Goal: Task Accomplishment & Management: Use online tool/utility

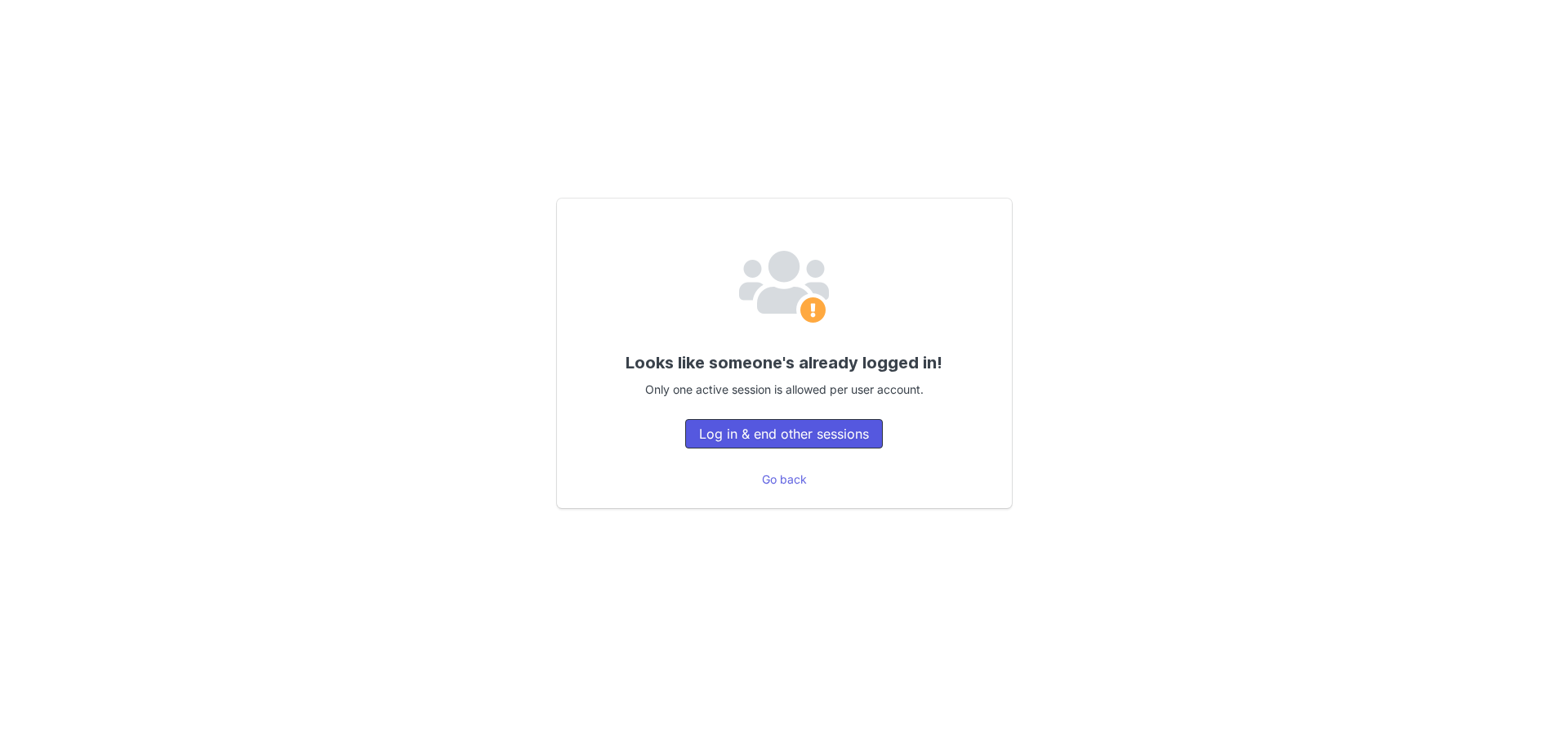
click at [778, 443] on button "Log in & end other sessions" at bounding box center [784, 434] width 197 height 29
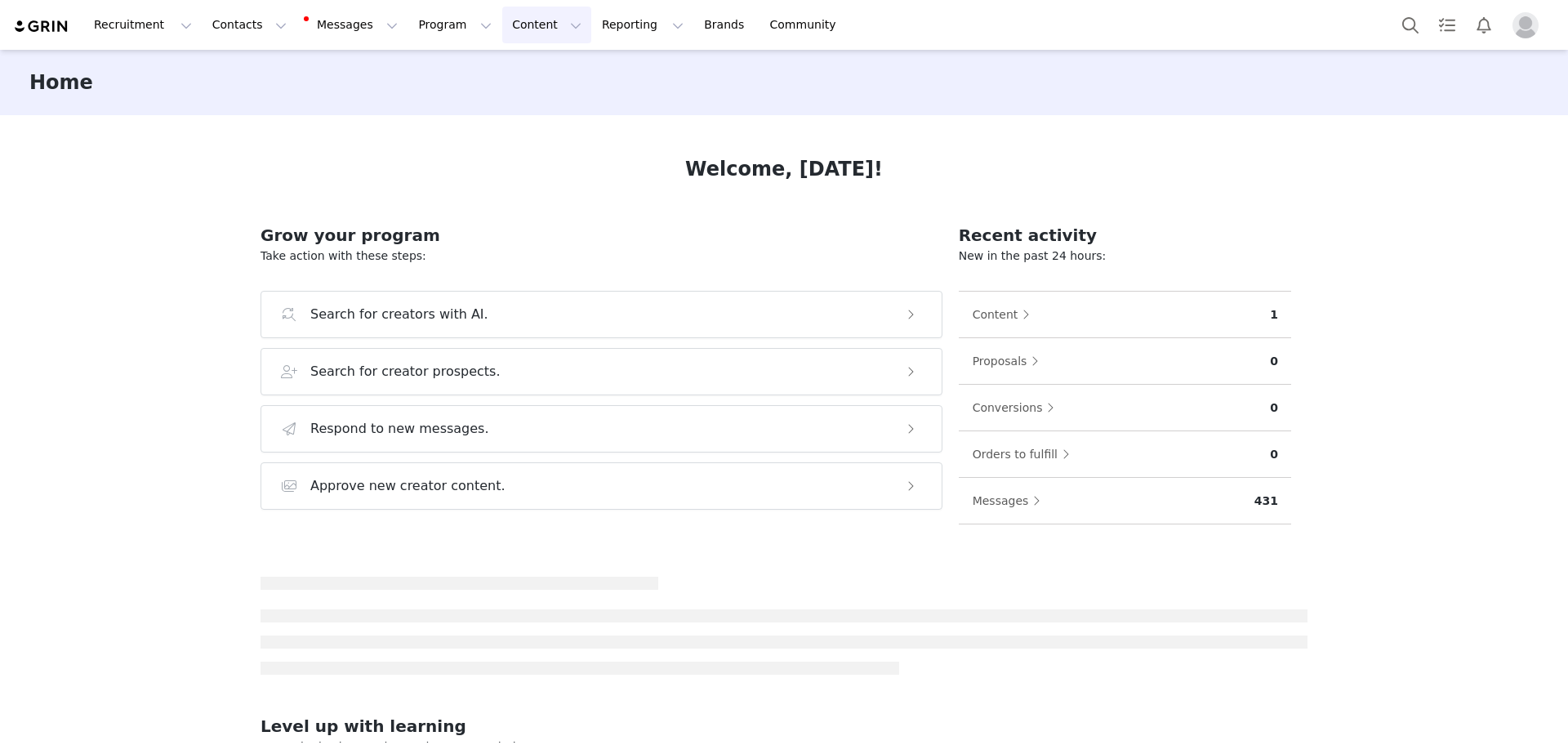
click at [502, 39] on button "Content Content" at bounding box center [546, 25] width 89 height 36
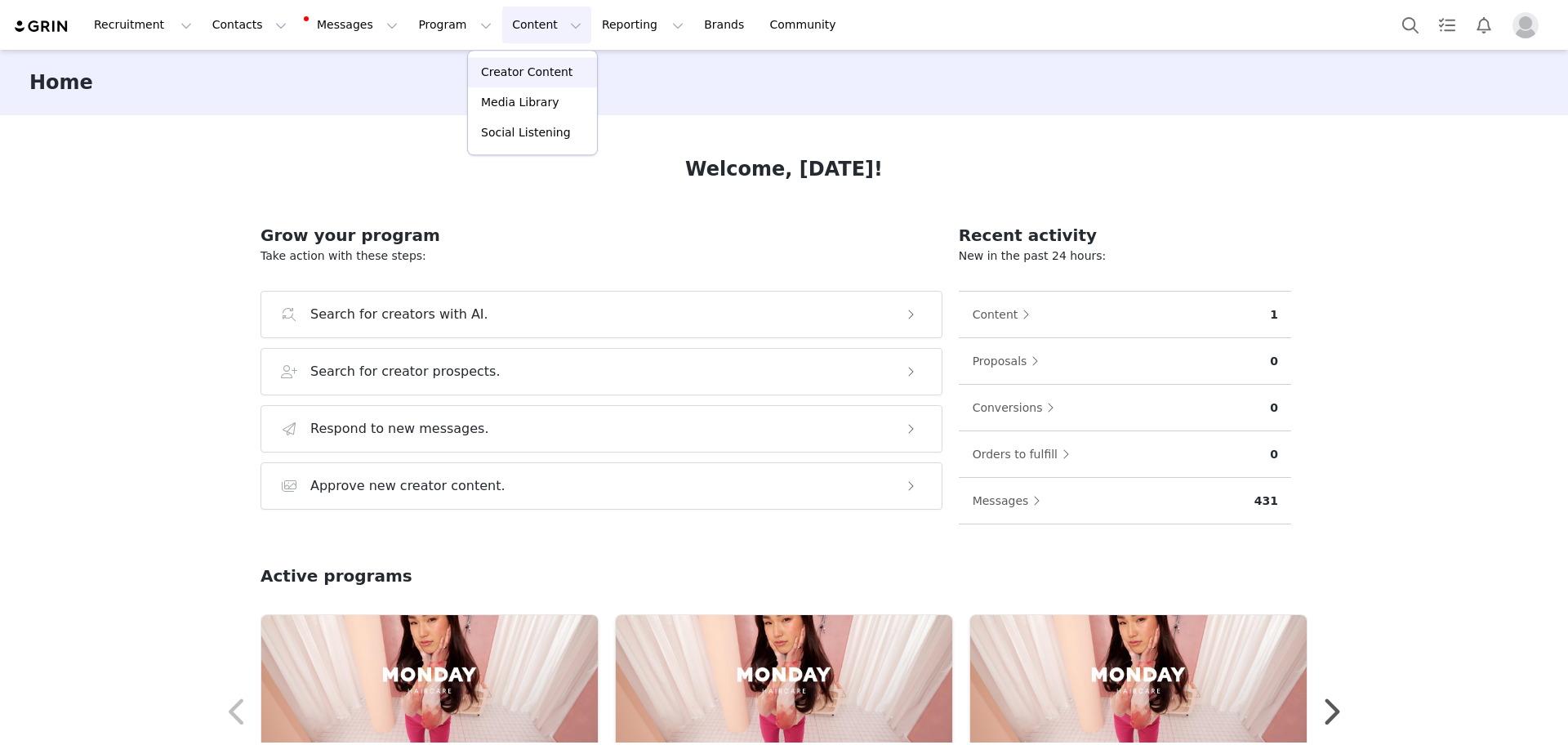
click at [503, 73] on p "Creator Content" at bounding box center [526, 73] width 92 height 17
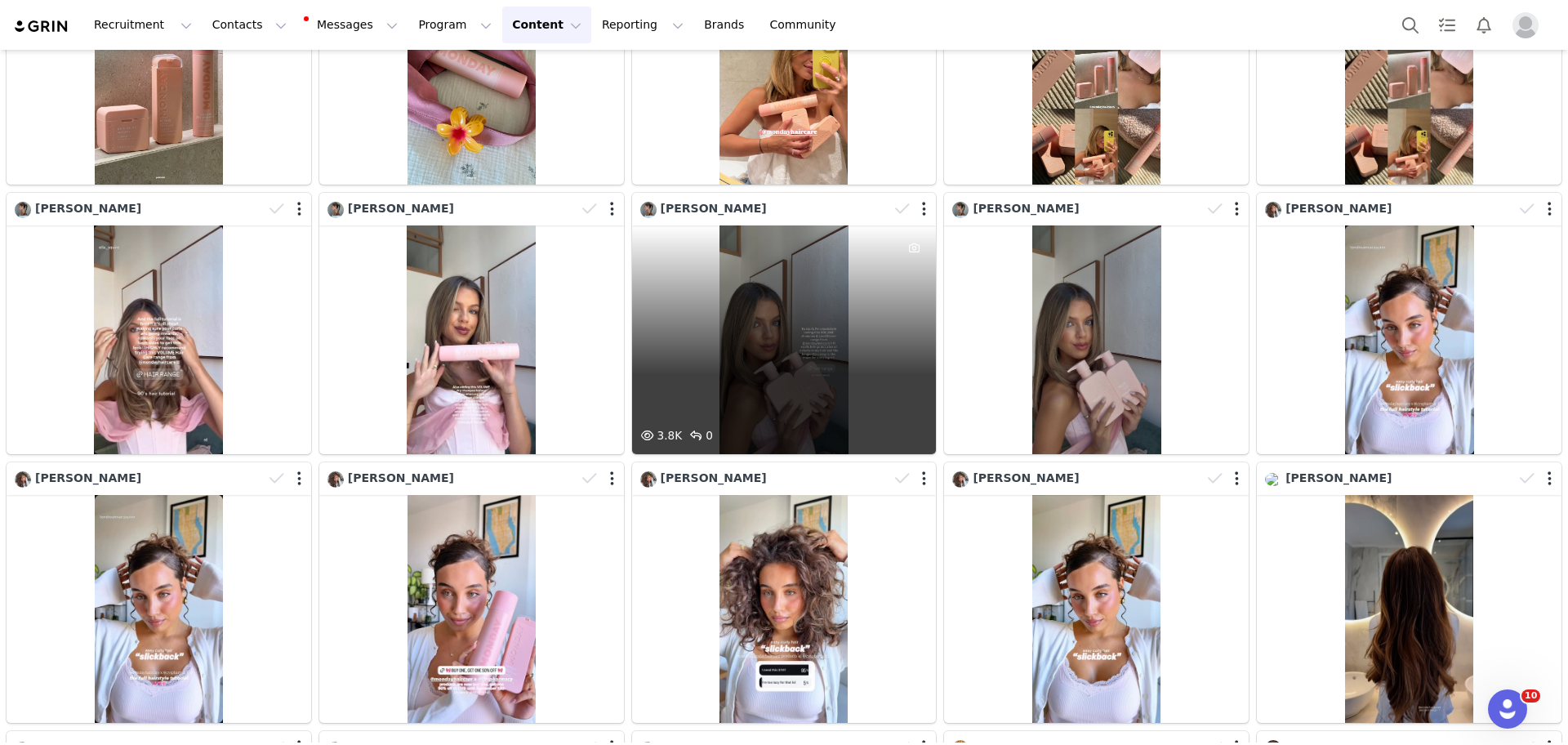
scroll to position [301, 0]
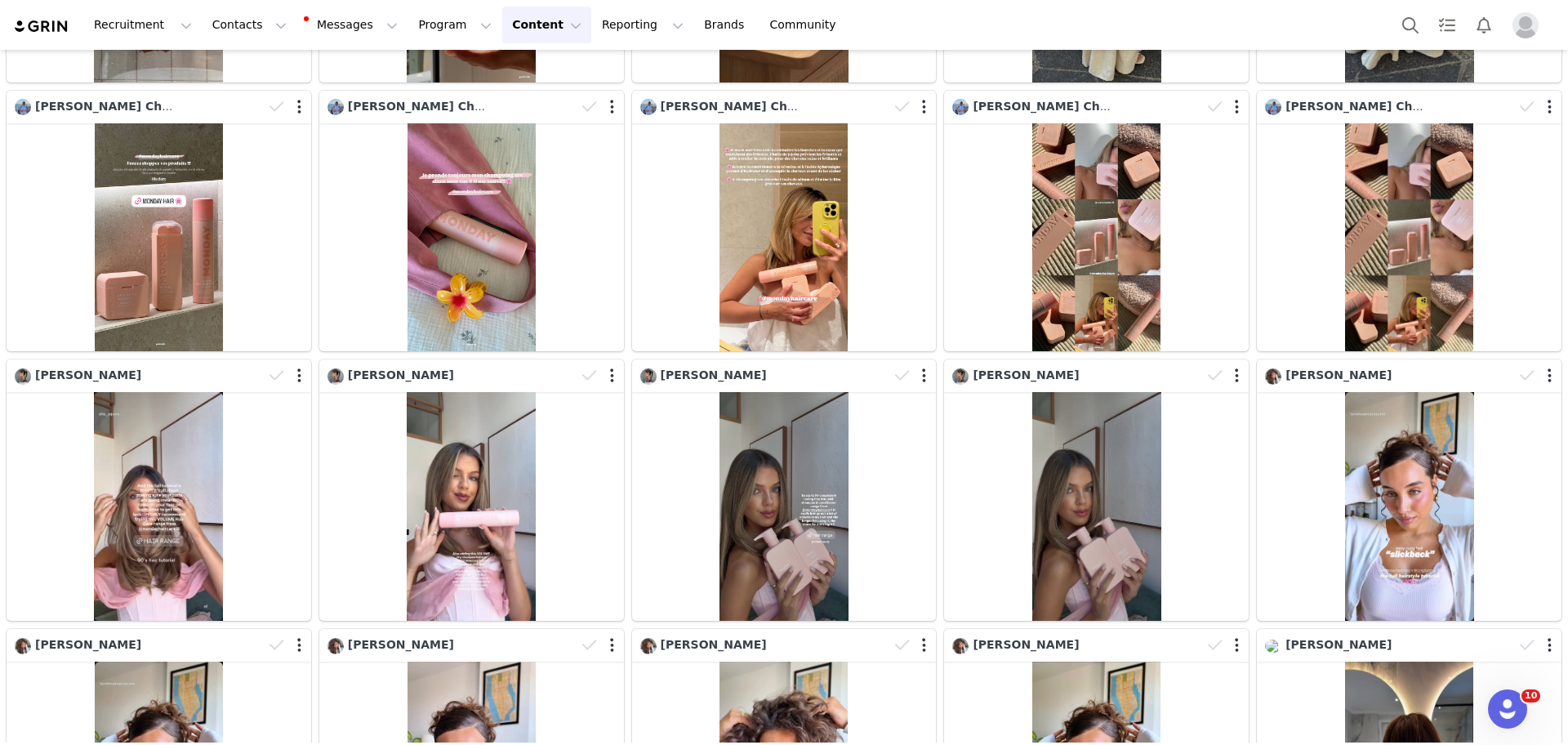
click at [502, 21] on button "Content Content" at bounding box center [546, 25] width 89 height 36
click at [437, 22] on button "Program Program" at bounding box center [455, 25] width 94 height 36
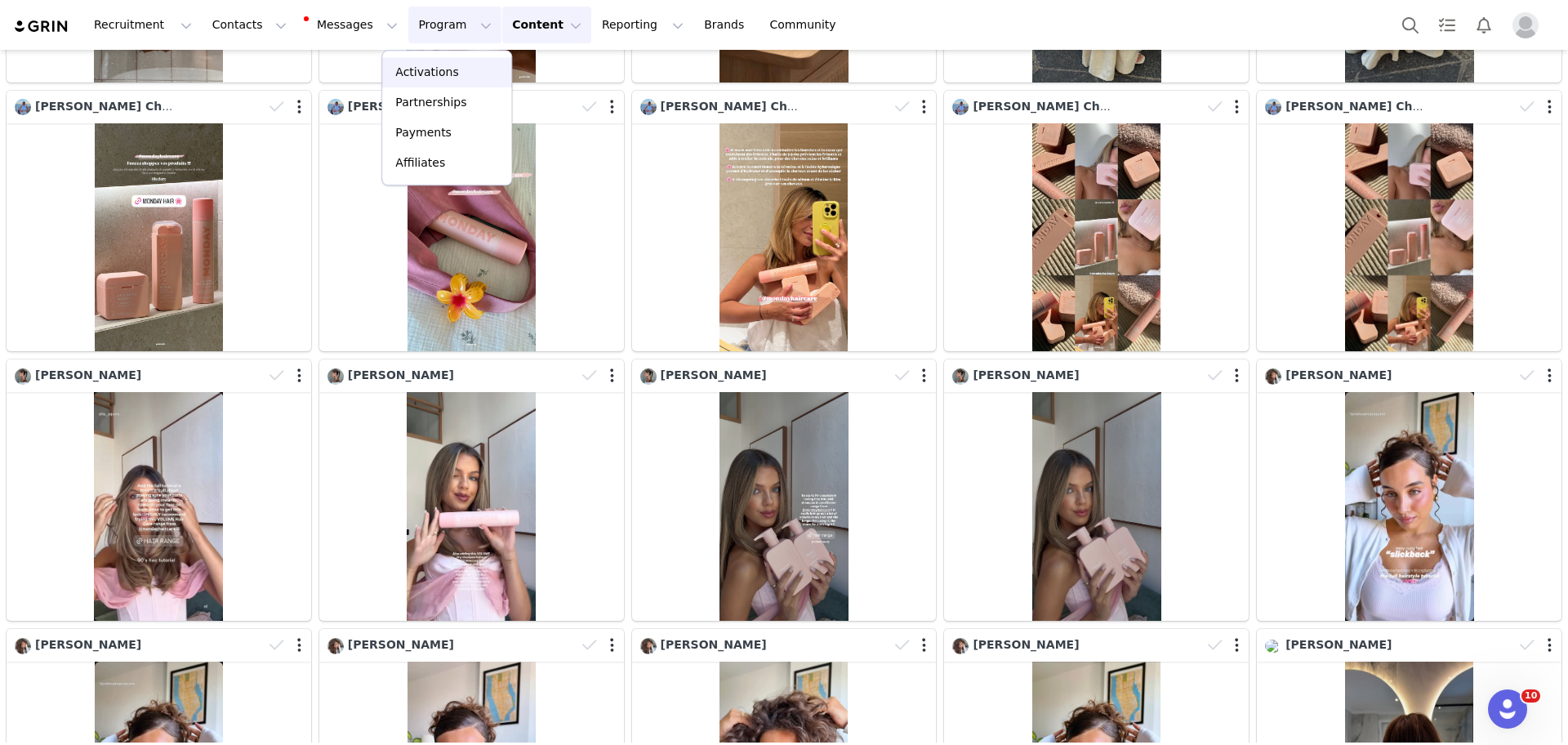
click at [436, 74] on p "Activations" at bounding box center [426, 73] width 63 height 17
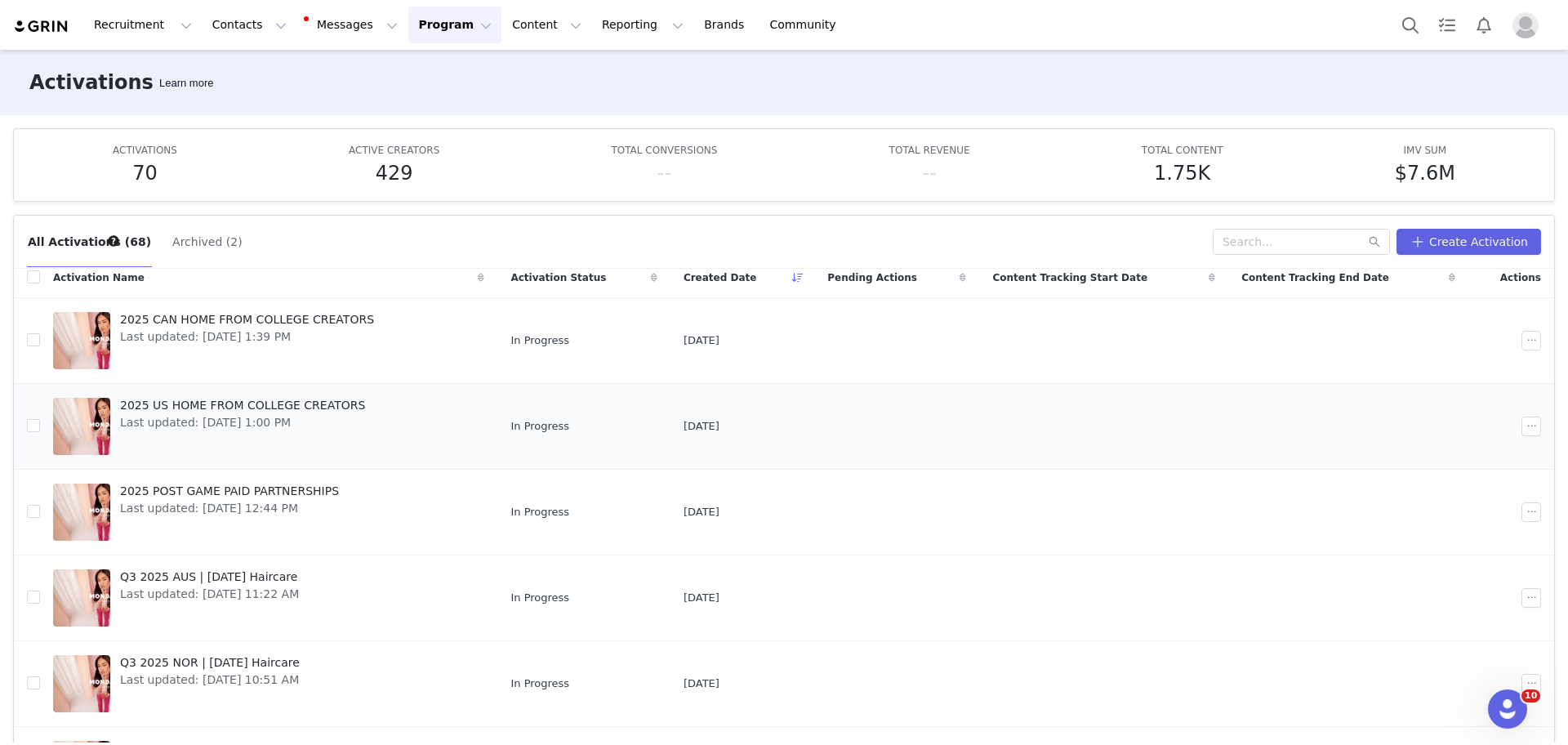
scroll to position [7, 0]
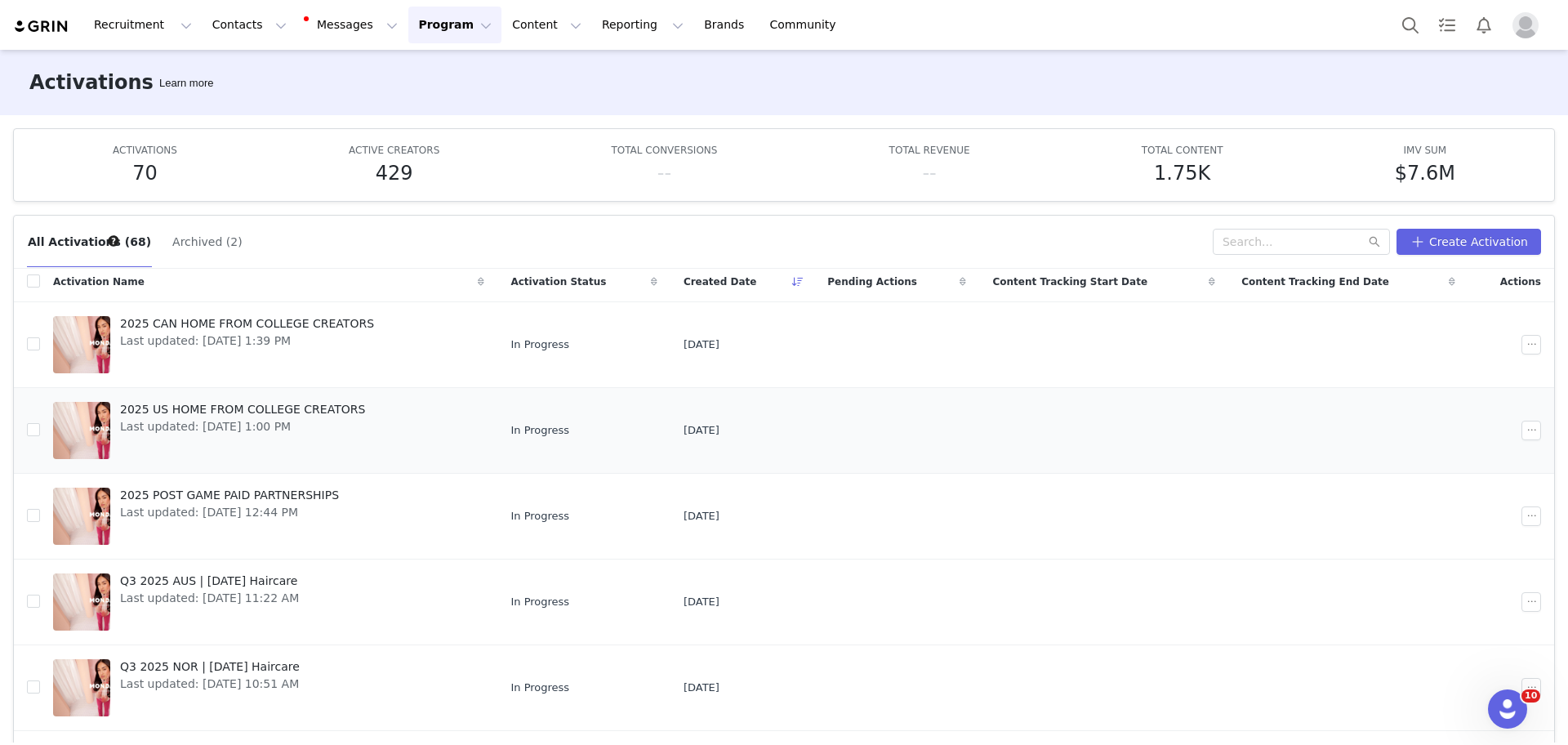
click at [246, 401] on span "2025 US HOME FROM COLLEGE CREATORS" at bounding box center [242, 410] width 245 height 17
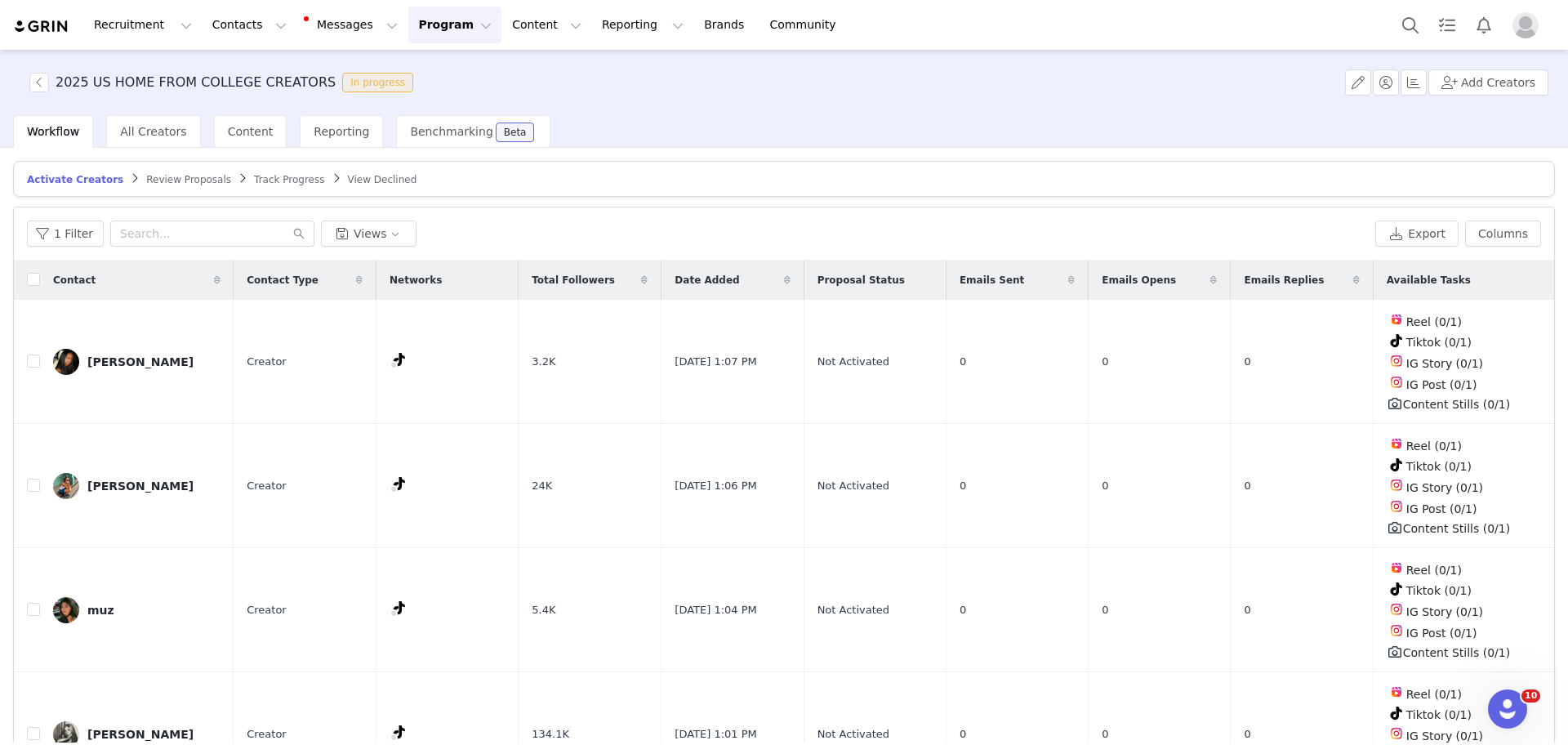
click at [268, 174] on span "Track Progress" at bounding box center [288, 179] width 70 height 11
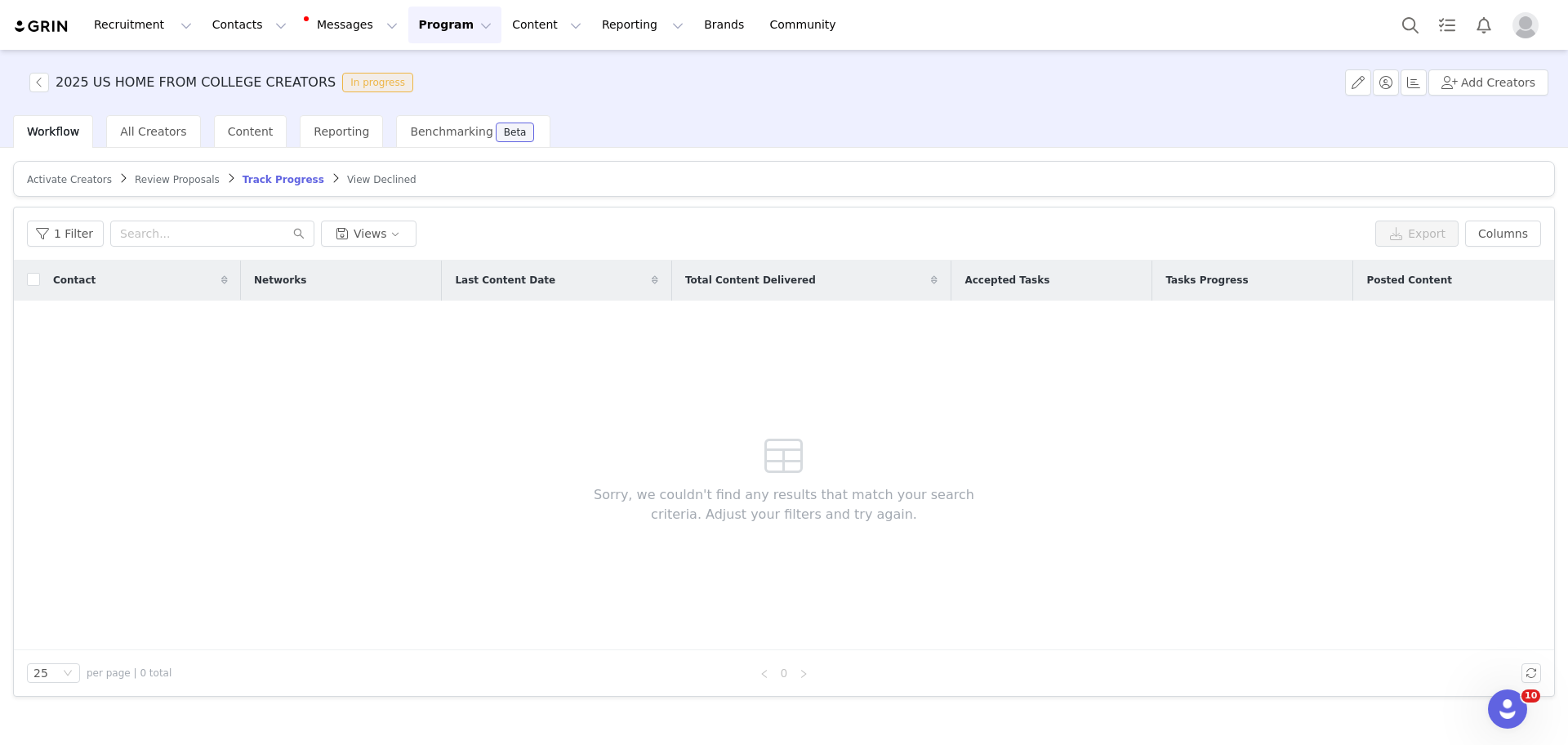
click at [93, 176] on span "Activate Creators" at bounding box center [69, 179] width 85 height 11
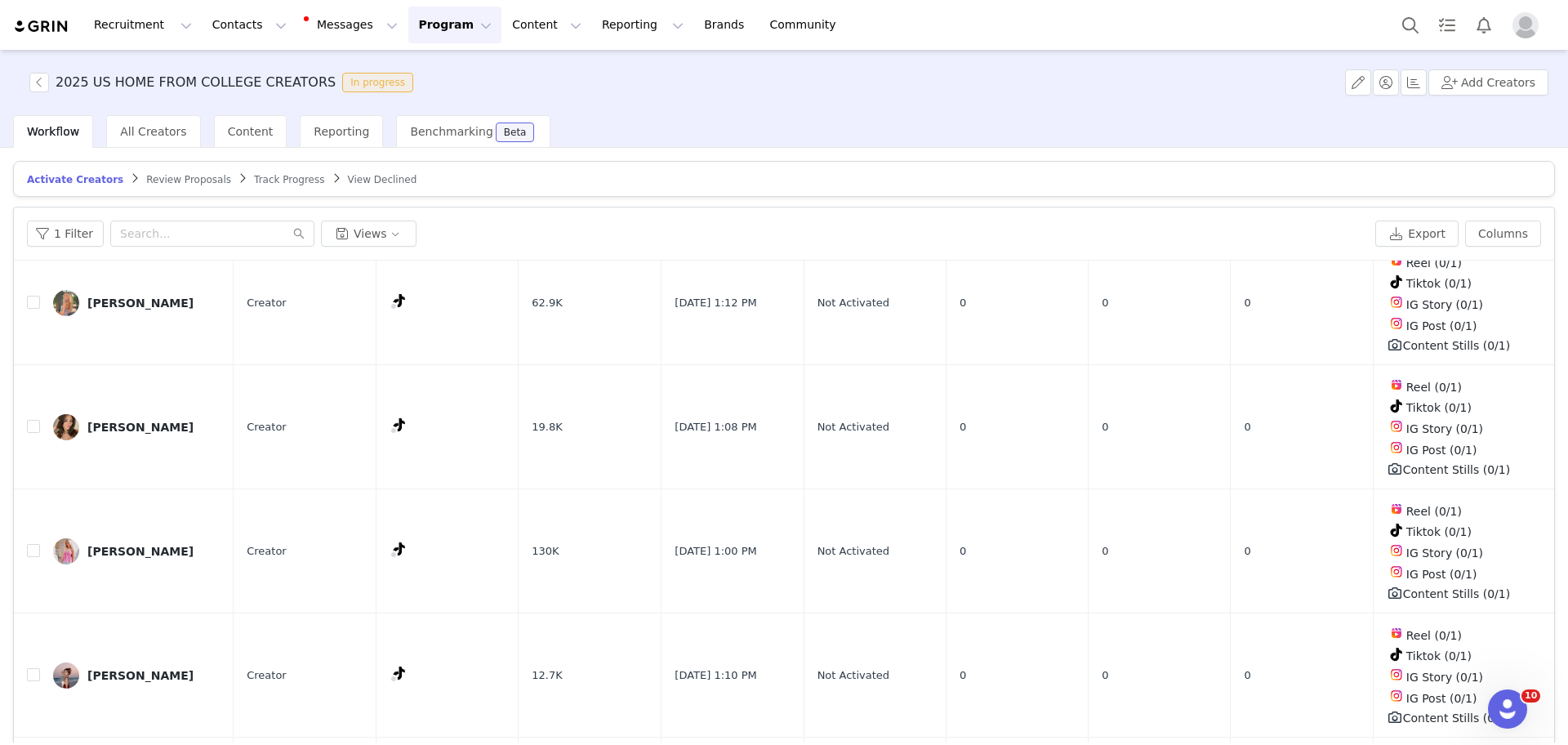
scroll to position [1499, 0]
